Goal: Task Accomplishment & Management: Complete application form

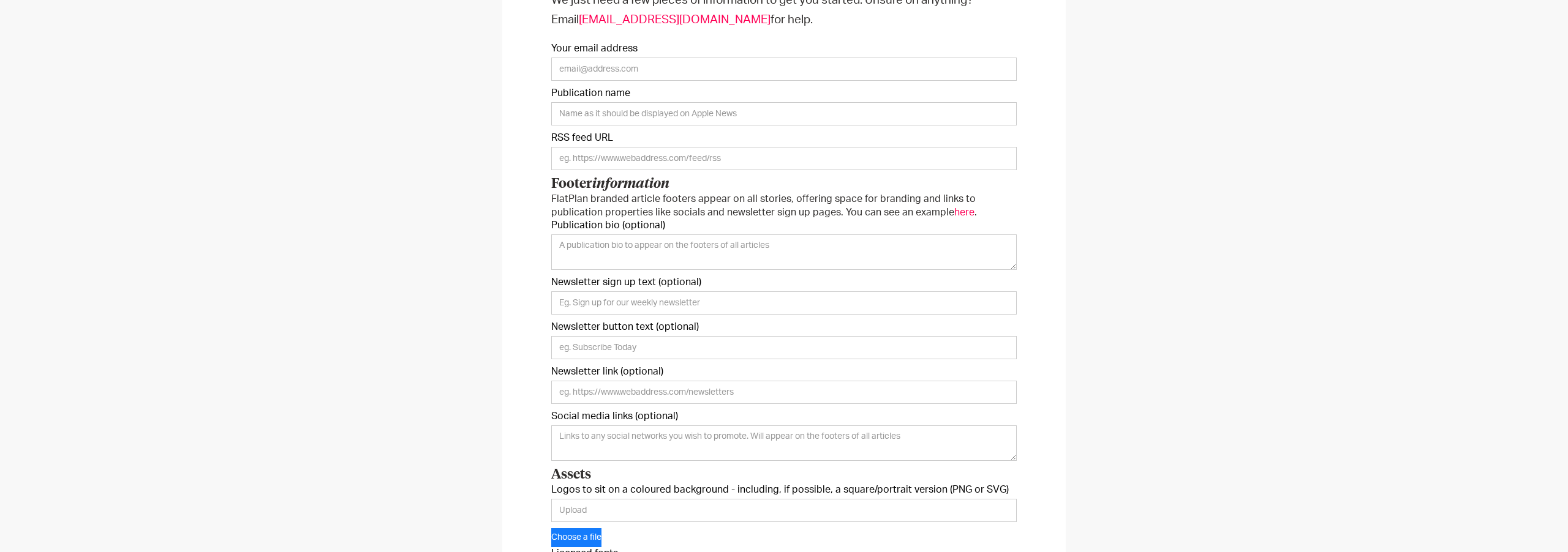
scroll to position [236, 0]
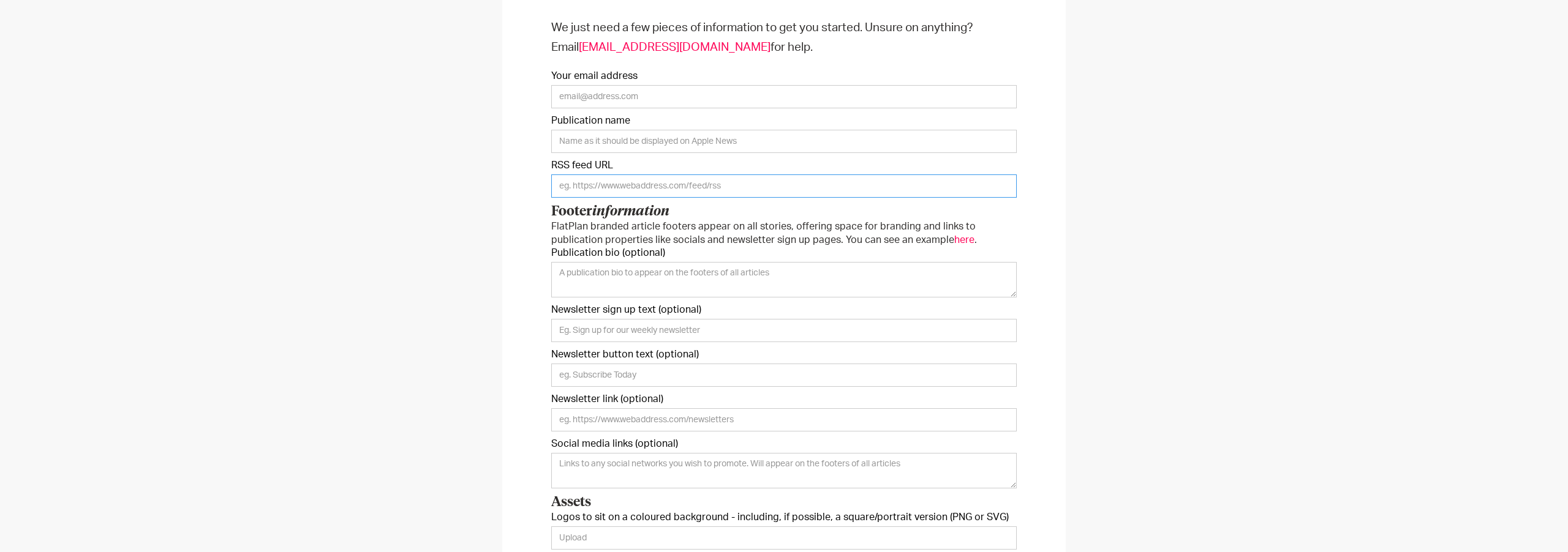
click at [645, 189] on input "Onboarding Form" at bounding box center [784, 186] width 465 height 23
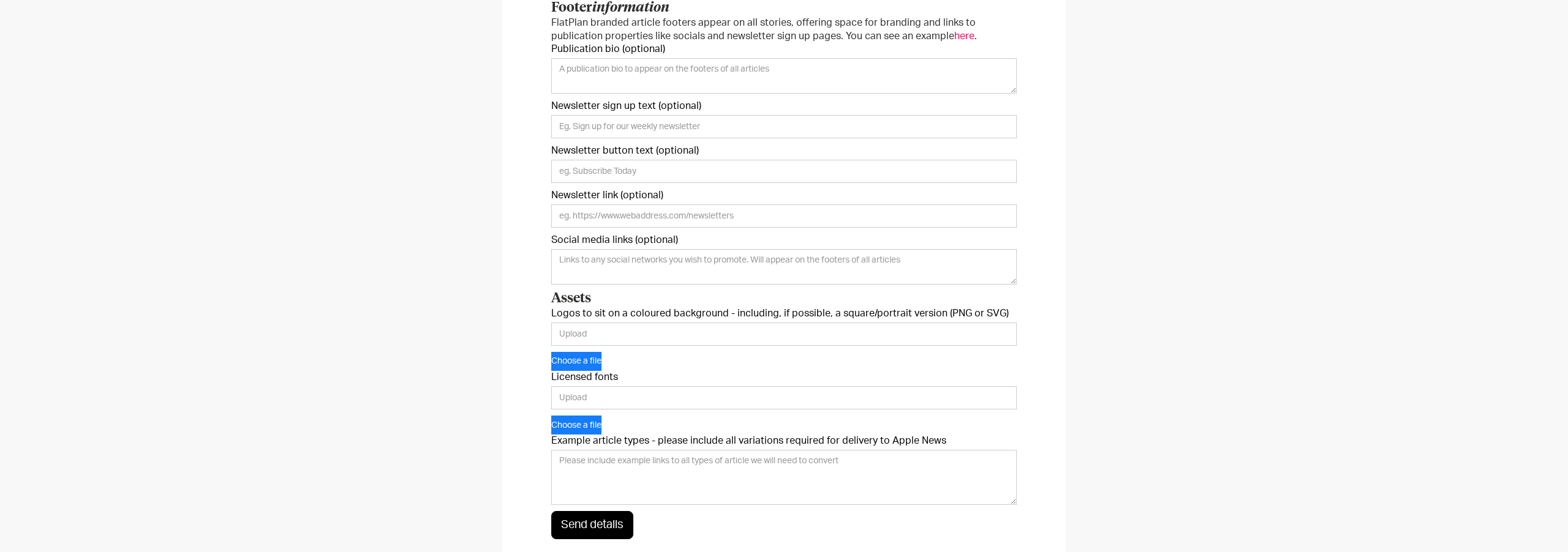
scroll to position [440, 0]
click at [620, 331] on input "Logos to sit on a coloured background - including, if possible, a square/portra…" at bounding box center [784, 334] width 465 height 23
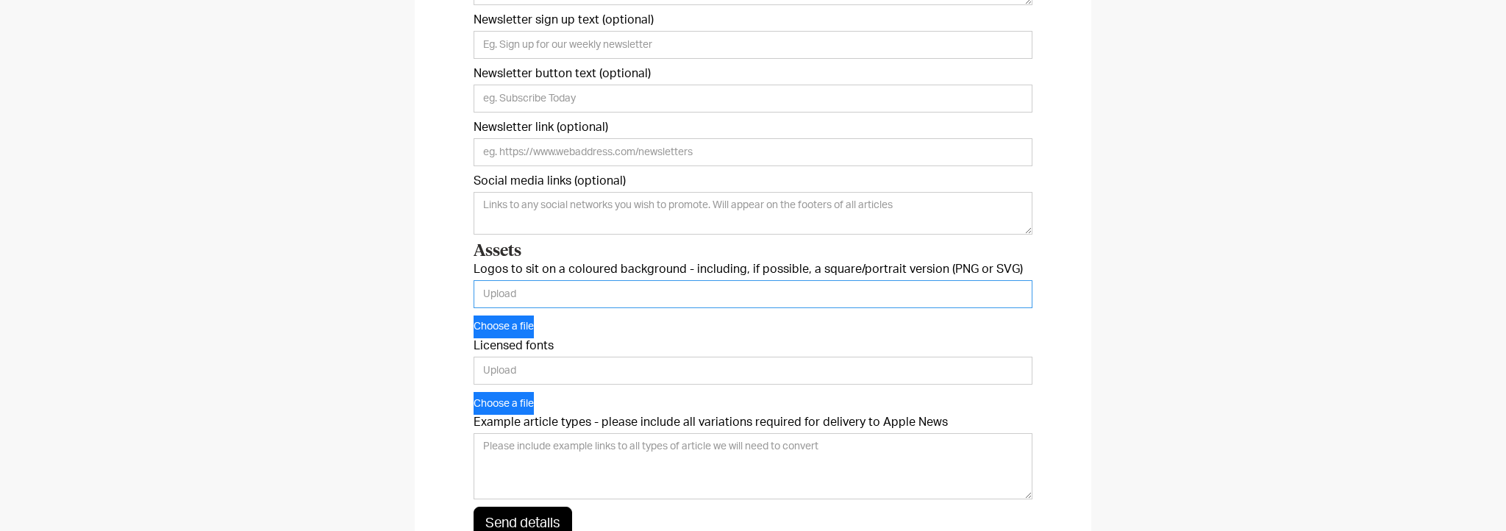
scroll to position [653, 0]
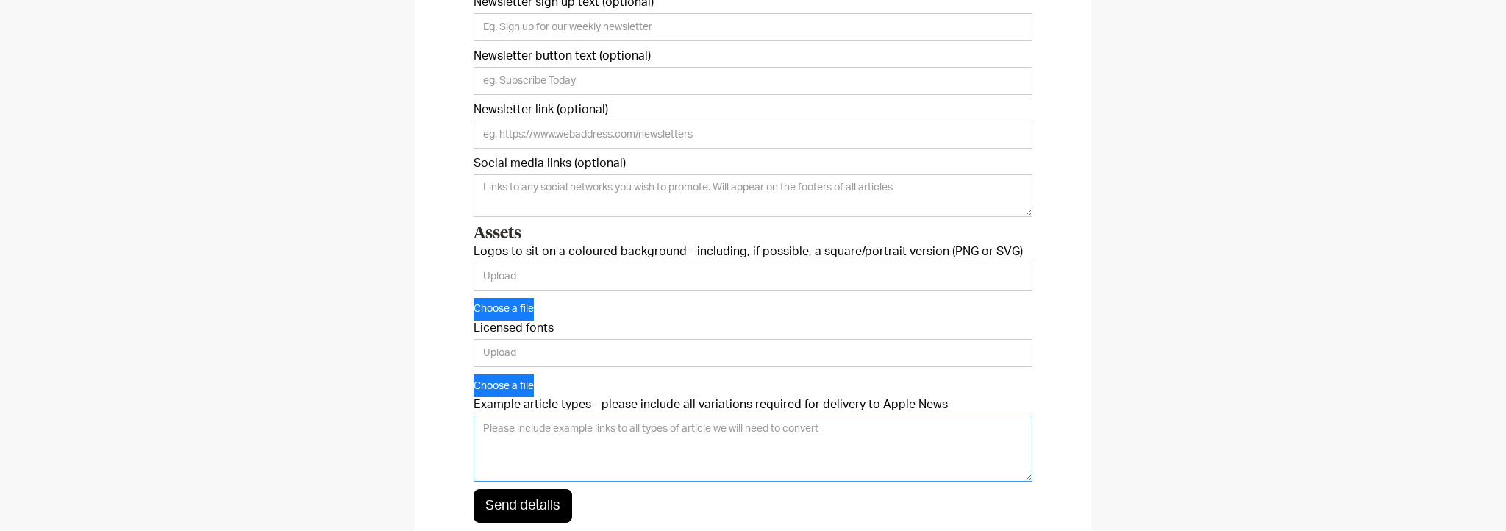
click at [547, 429] on textarea "Example article types - please include all variations required for delivery to …" at bounding box center [753, 449] width 559 height 66
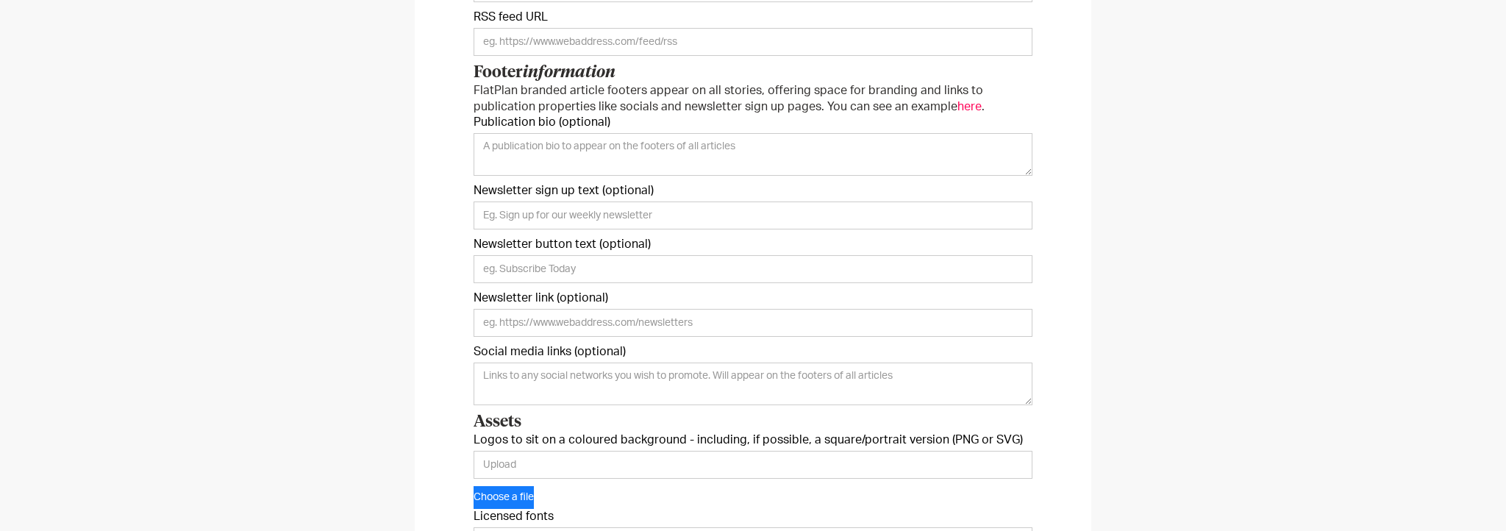
scroll to position [441, 0]
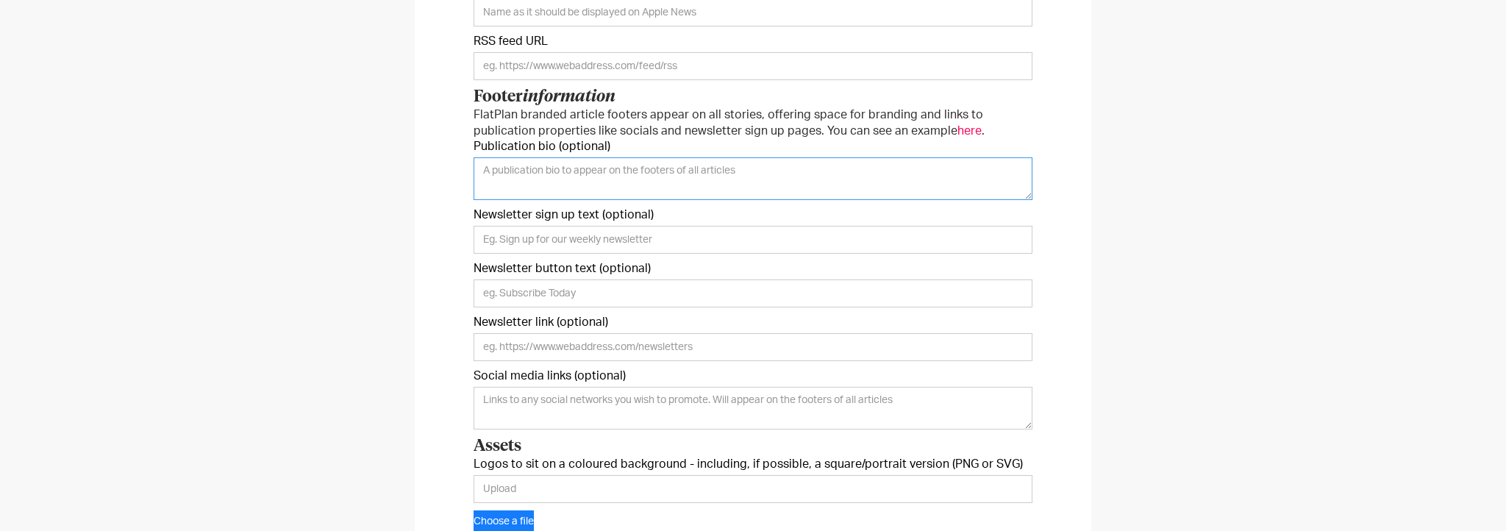
click at [513, 163] on textarea "Publication bio (optional)" at bounding box center [753, 178] width 559 height 43
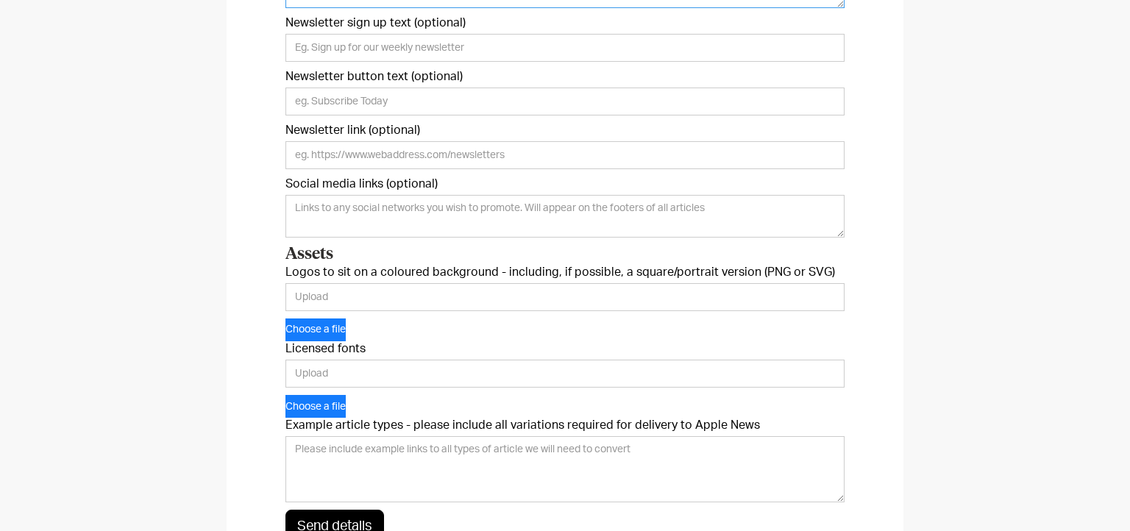
scroll to position [677, 0]
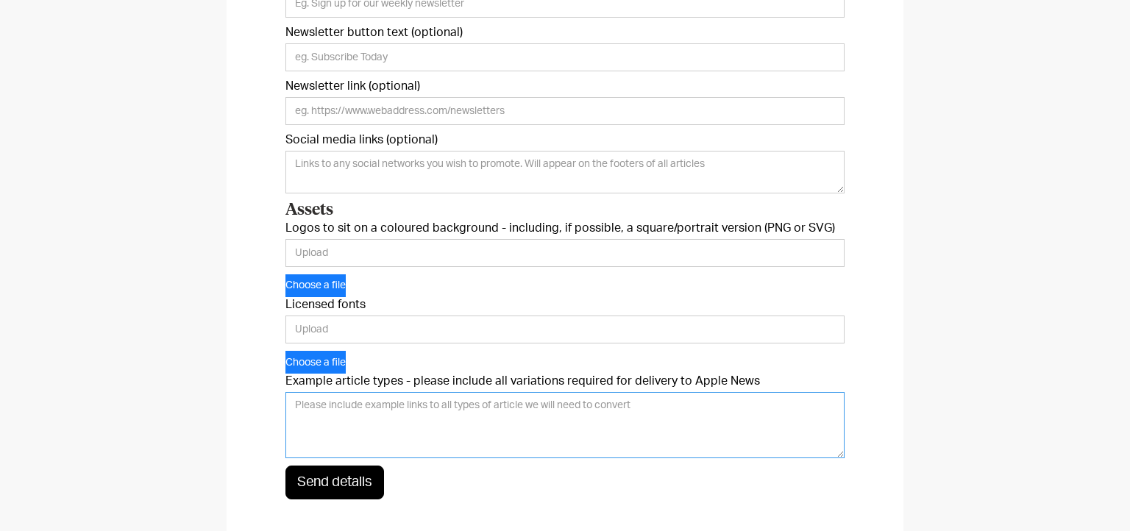
click at [368, 413] on textarea "Example article types - please include all variations required for delivery to …" at bounding box center [564, 425] width 559 height 66
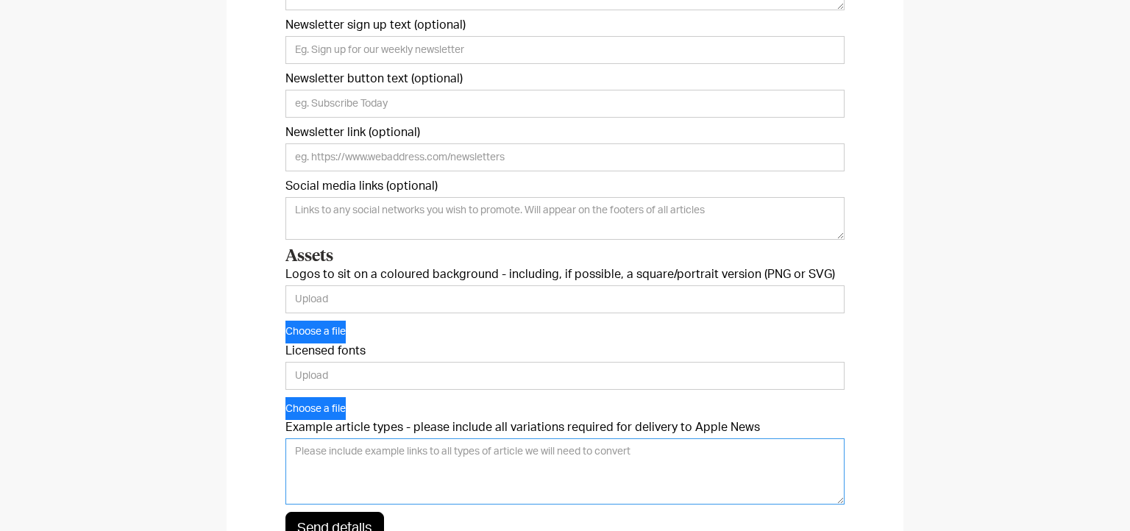
scroll to position [634, 0]
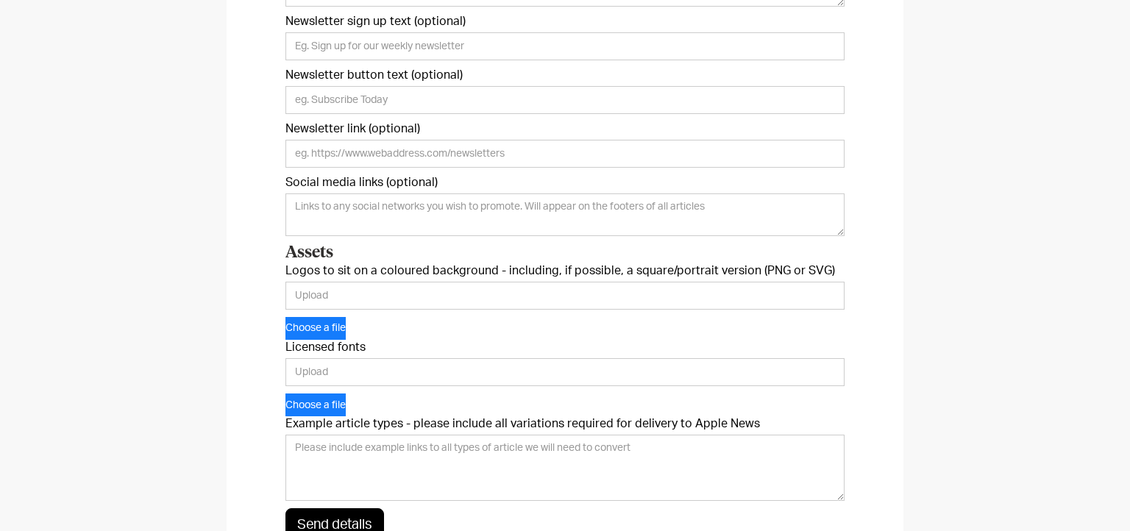
click at [331, 270] on label "Logos to sit on a coloured background - including, if possible, a square/portra…" at bounding box center [564, 270] width 559 height 15
click at [331, 282] on input "Logos to sit on a coloured background - including, if possible, a square/portra…" at bounding box center [564, 296] width 559 height 28
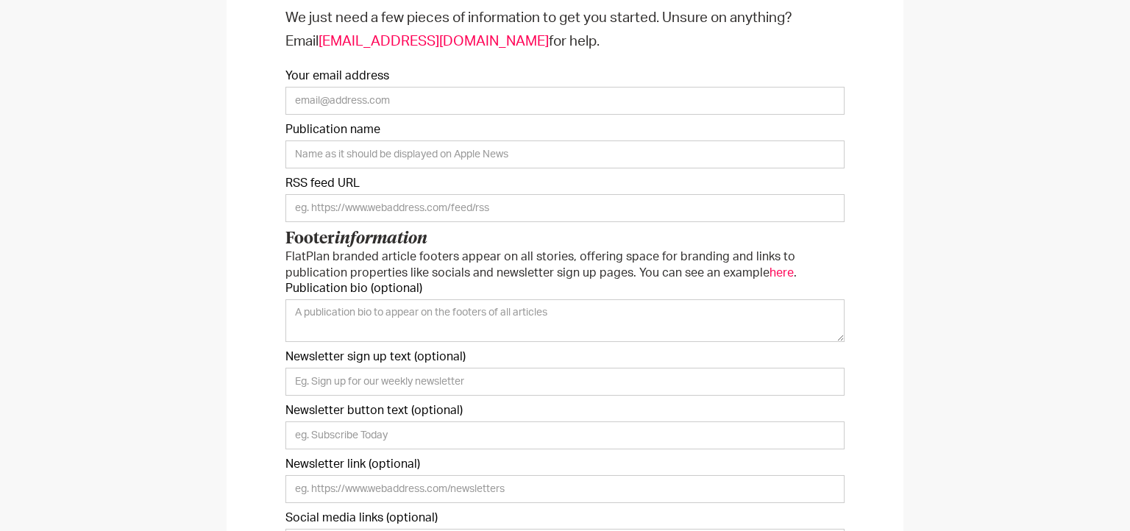
scroll to position [299, 0]
click at [472, 261] on p "FlatPlan branded article footers appear on all stories, offering space for bran…" at bounding box center [564, 264] width 559 height 32
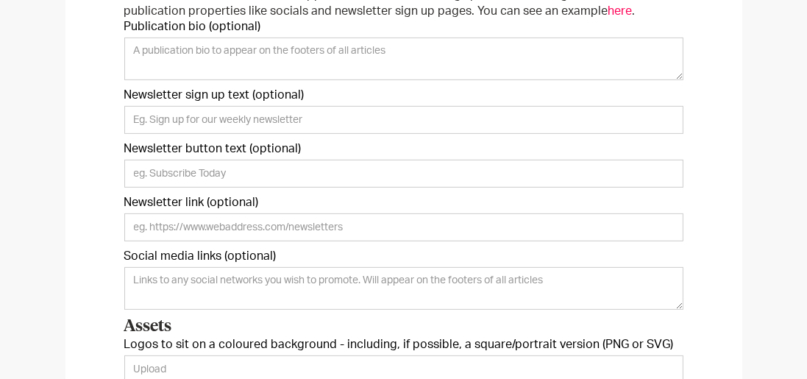
scroll to position [579, 0]
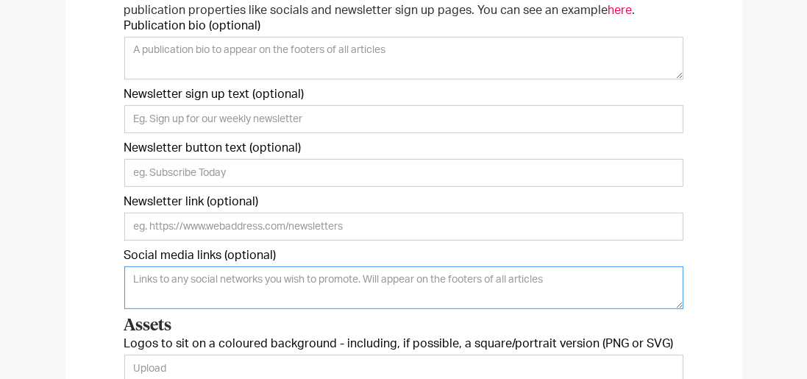
click at [274, 278] on textarea "Social media links (optional)" at bounding box center [403, 287] width 559 height 43
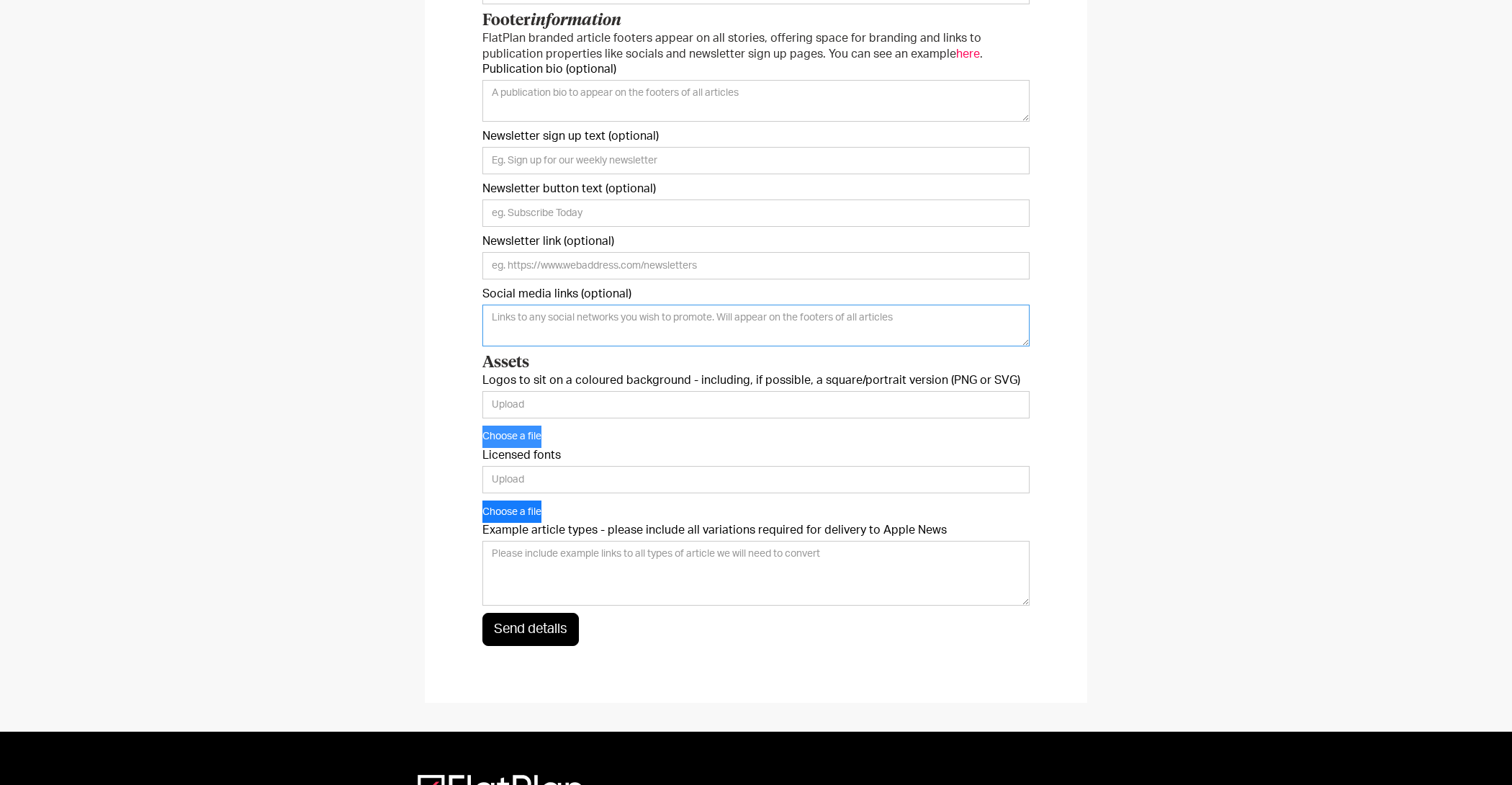
scroll to position [363, 0]
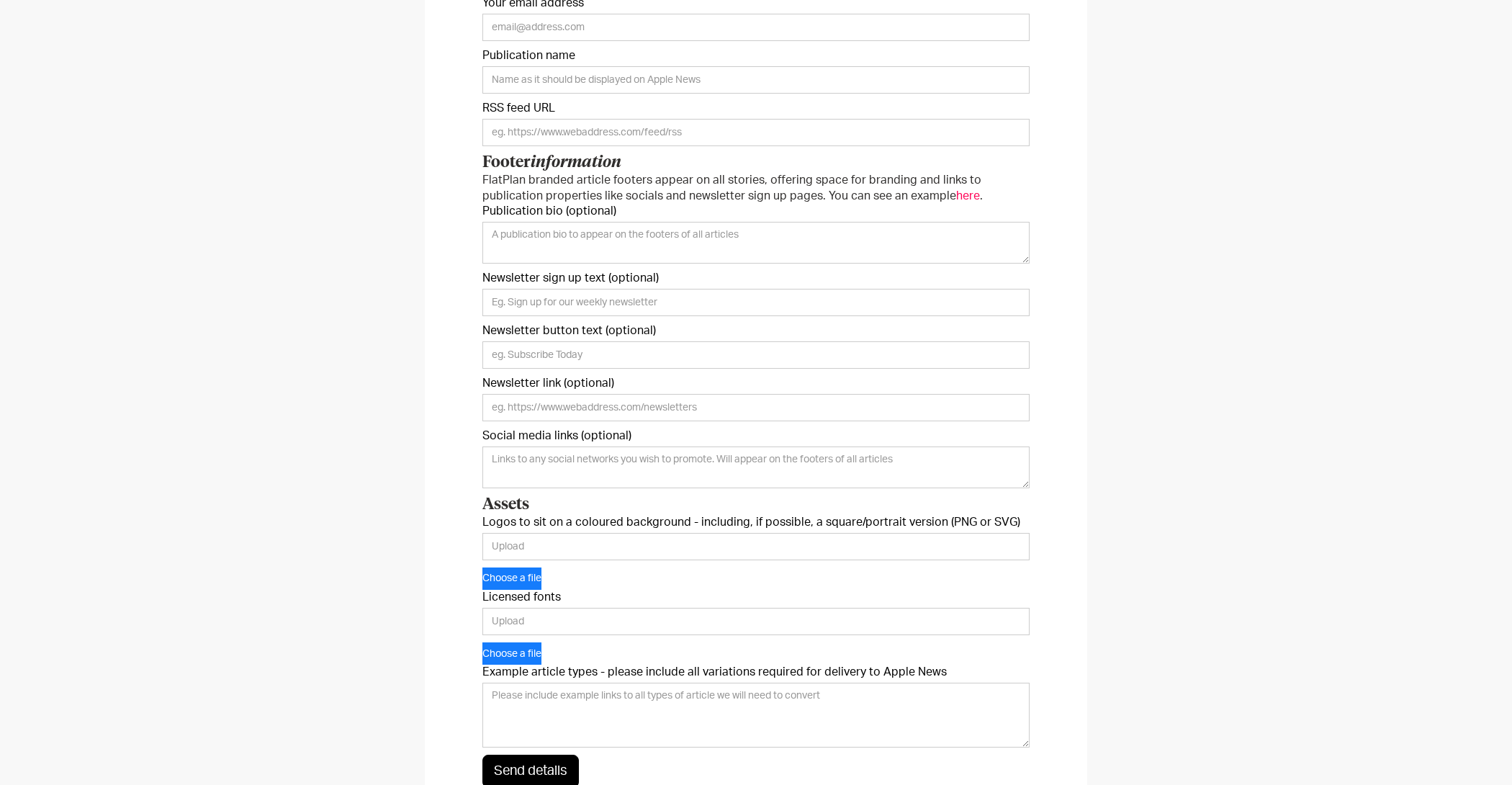
click at [482, 182] on p "FlatPlan branded article footers appear on all stories, offering space for bran…" at bounding box center [756, 188] width 547 height 31
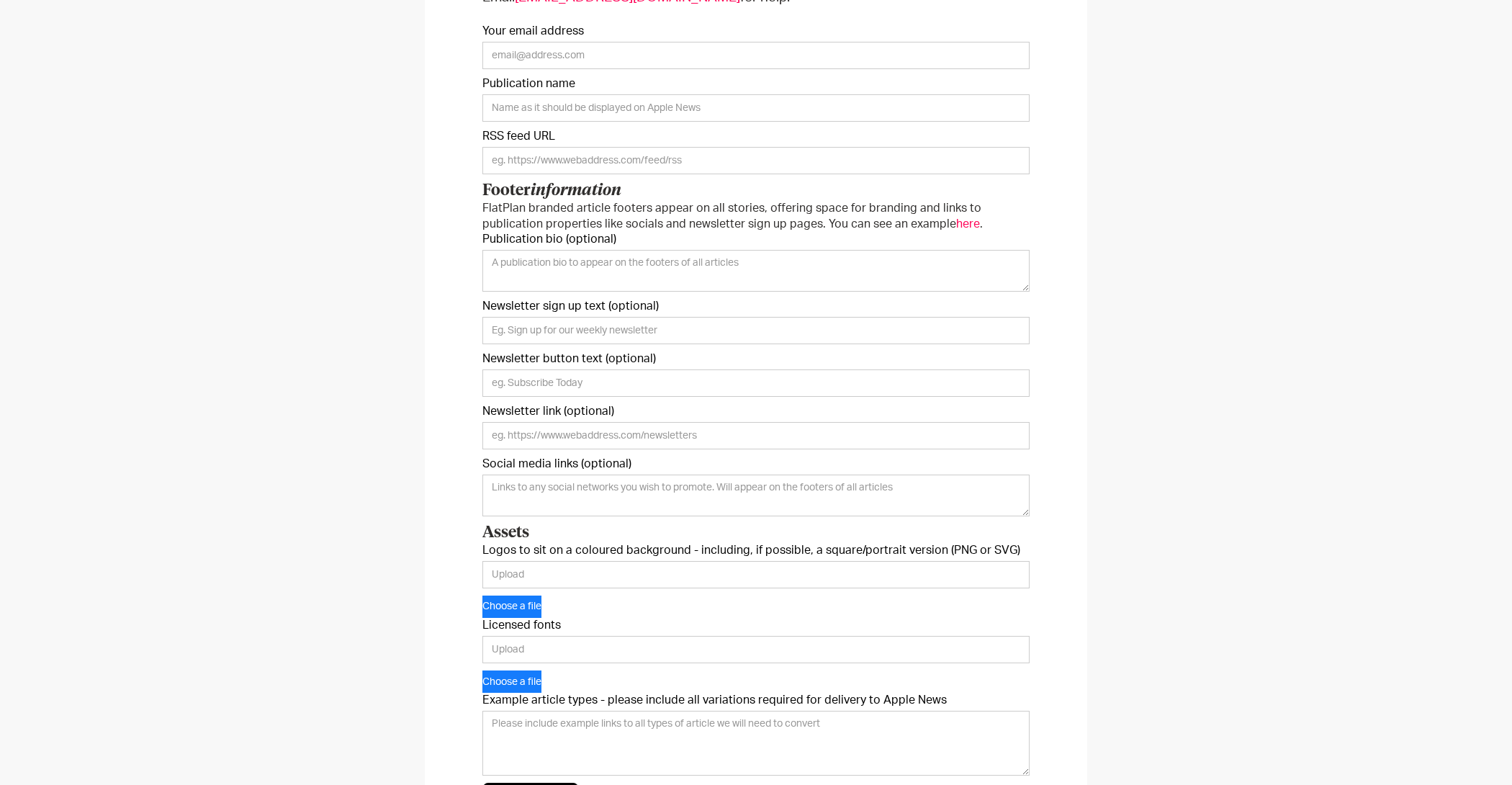
scroll to position [330, 0]
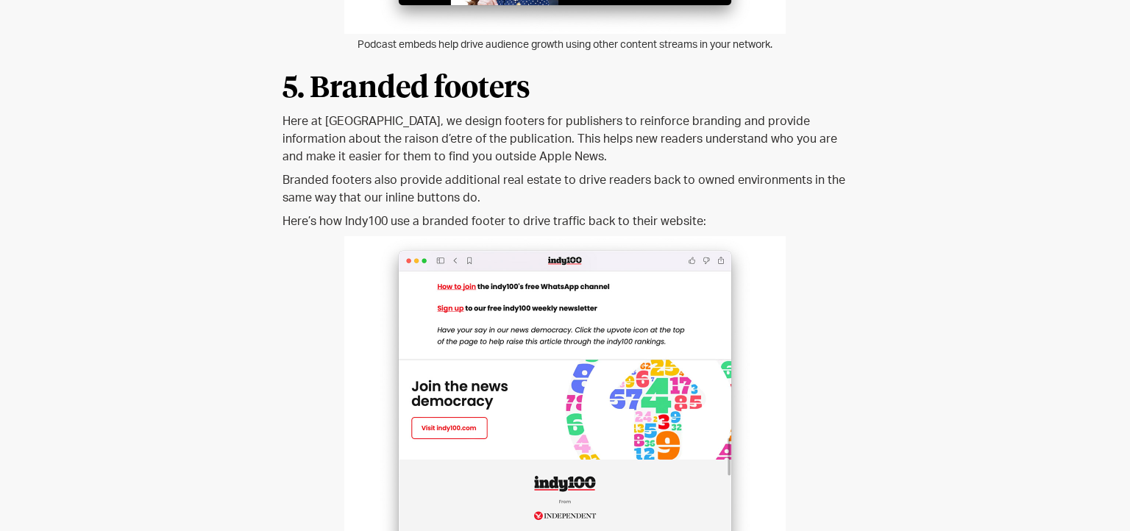
scroll to position [4642, 0]
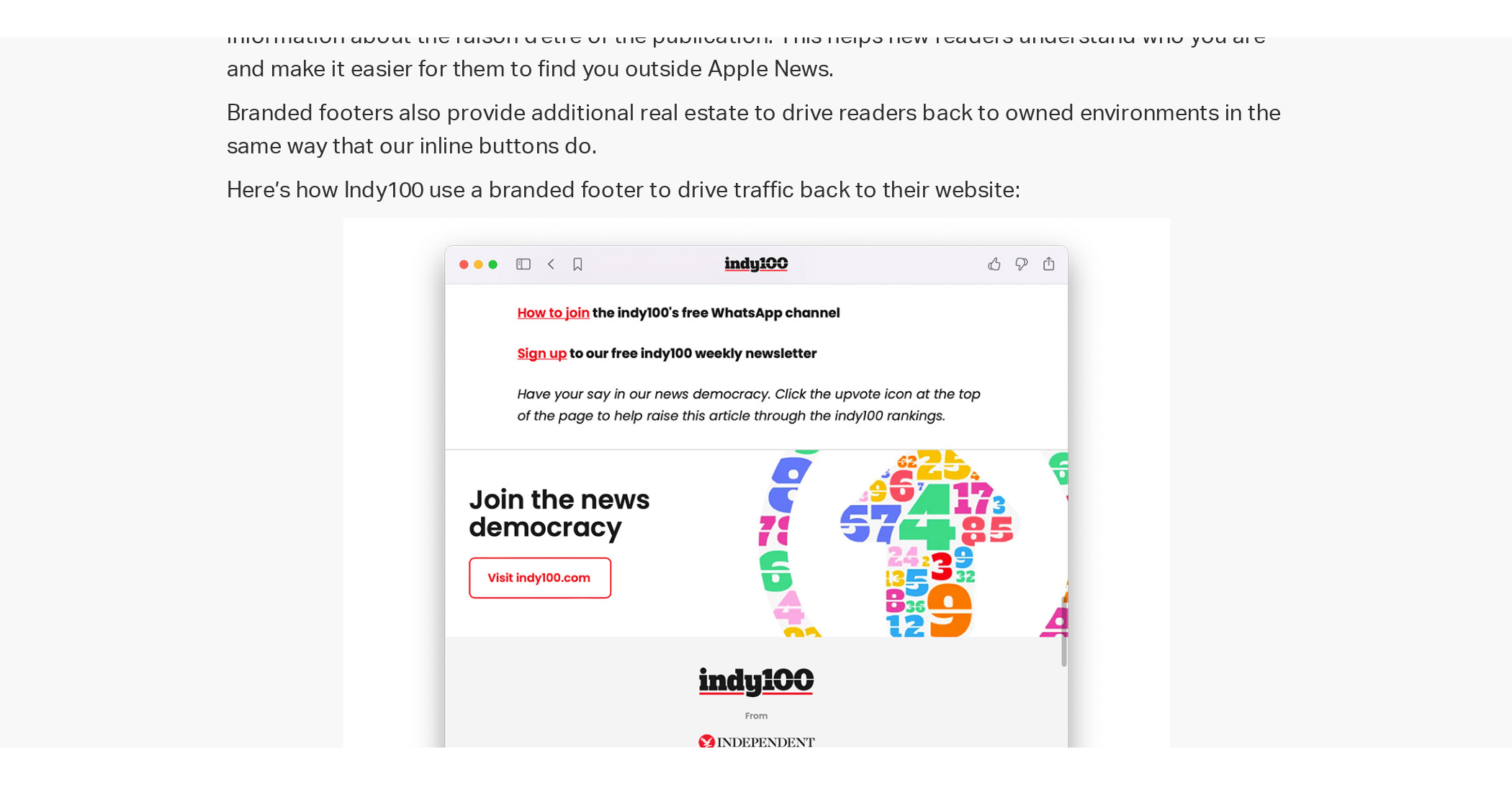
scroll to position [4674, 0]
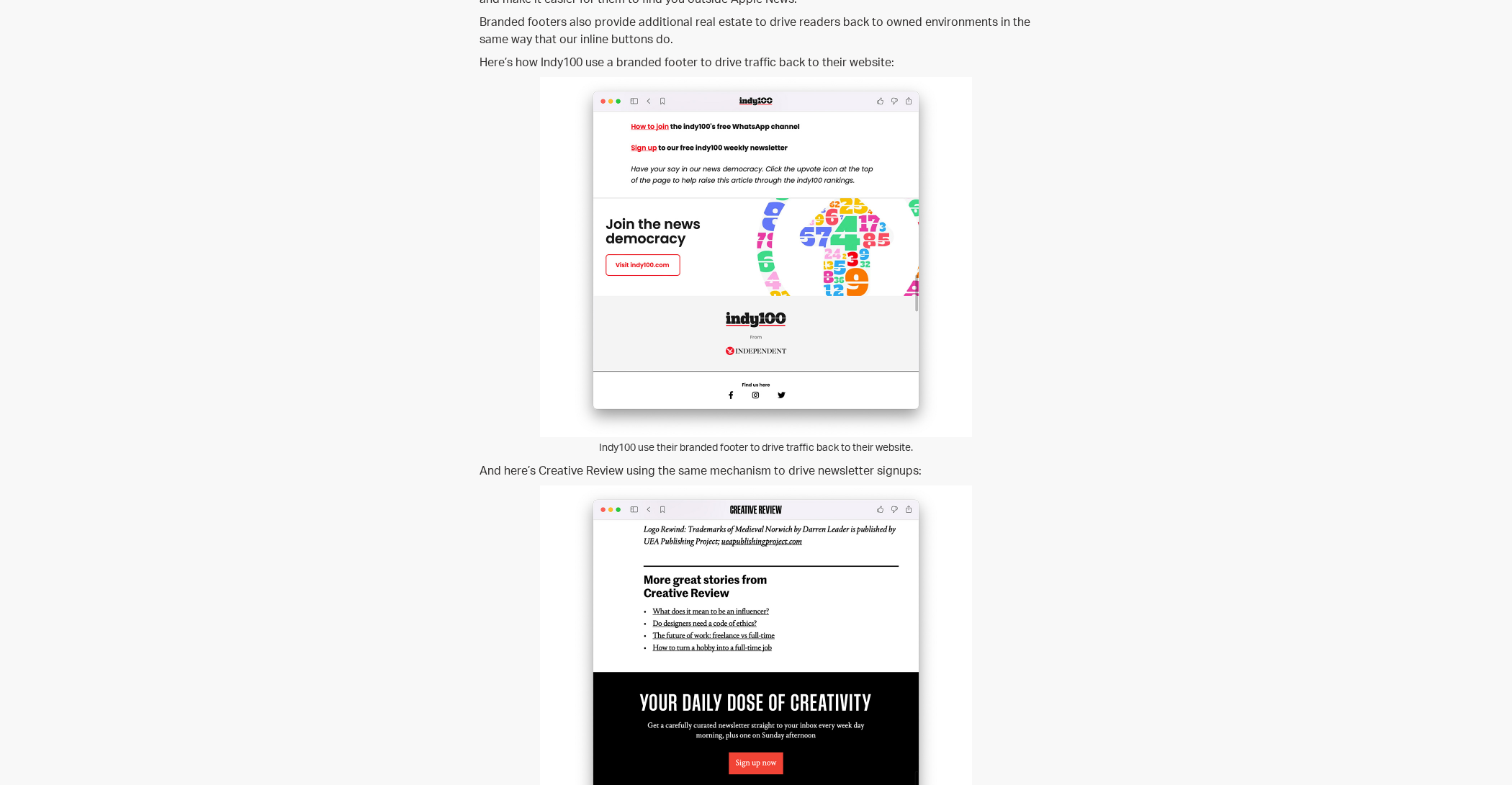
click at [737, 181] on img at bounding box center [756, 257] width 432 height 360
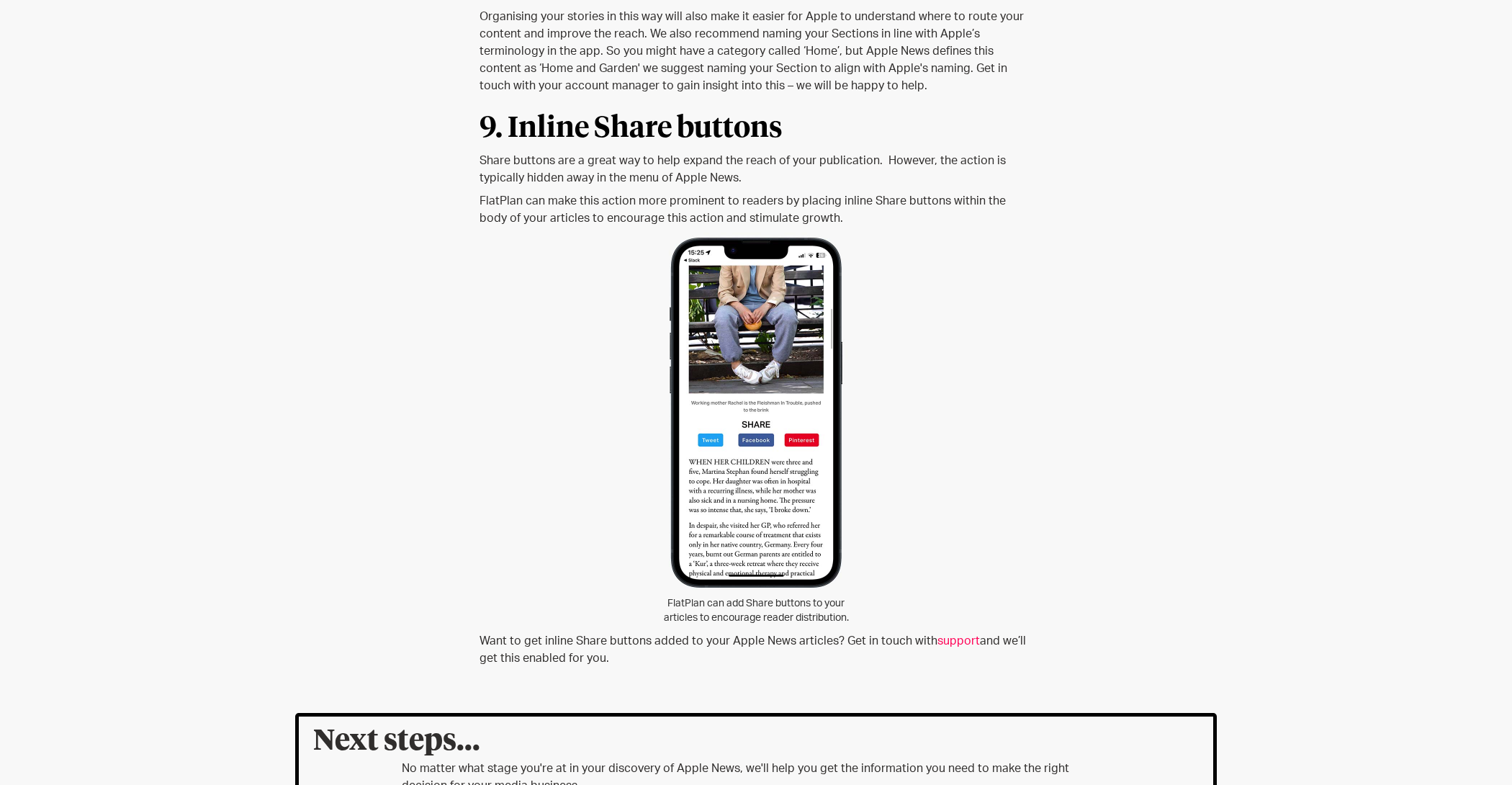
scroll to position [7160, 0]
